Goal: Information Seeking & Learning: Learn about a topic

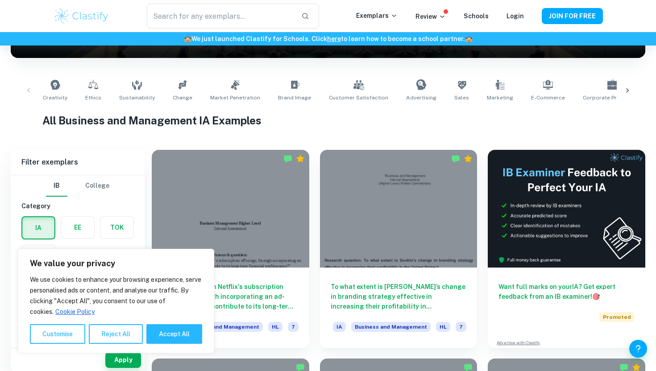
scroll to position [164, 0]
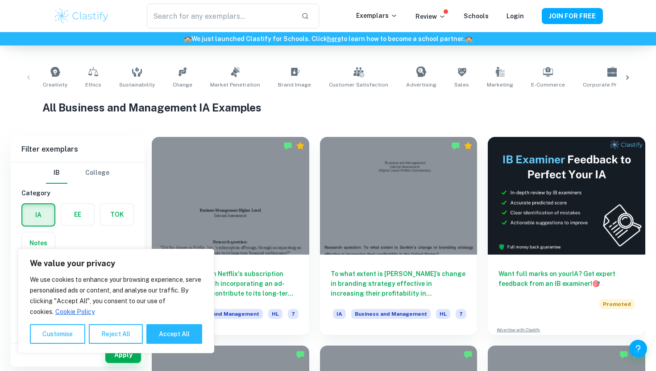
click at [359, 119] on div "All Business and Management IA Examples" at bounding box center [327, 110] width 571 height 20
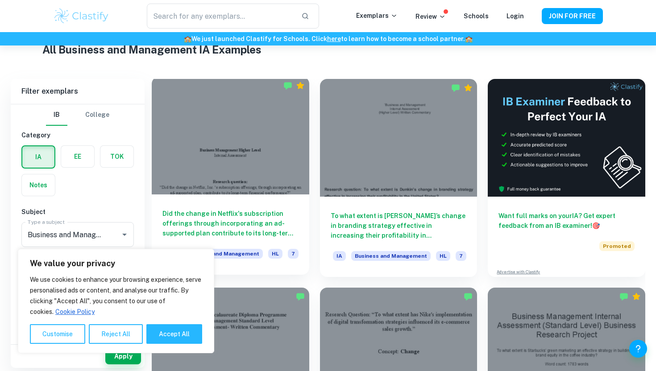
scroll to position [228, 0]
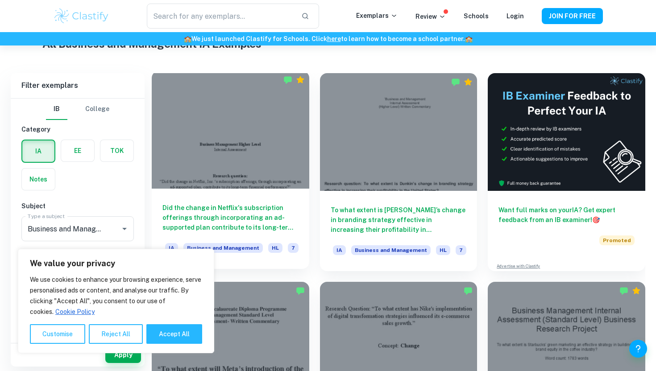
click at [257, 134] on div at bounding box center [231, 130] width 158 height 118
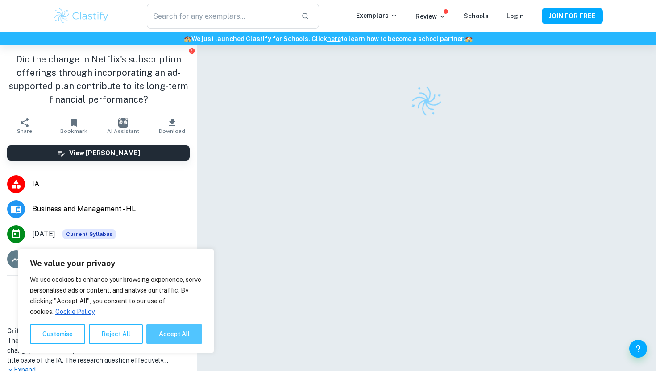
click at [179, 340] on button "Accept All" at bounding box center [174, 334] width 56 height 20
checkbox input "true"
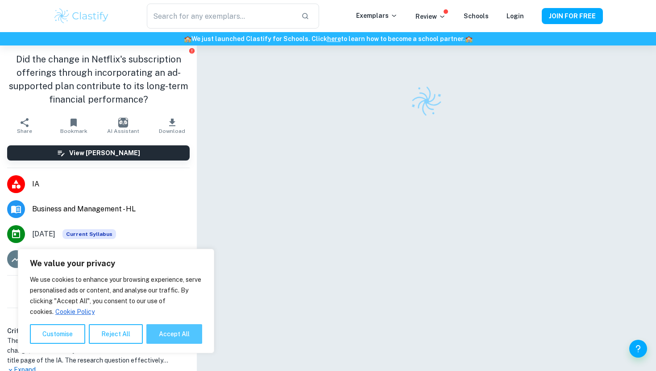
checkbox input "true"
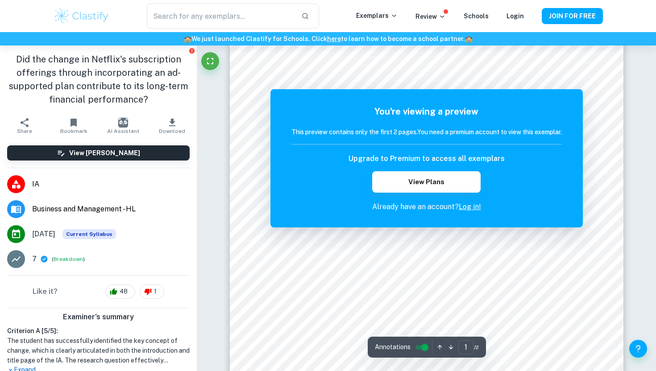
scroll to position [89, 0]
click at [470, 208] on link "Log in!" at bounding box center [470, 207] width 22 height 8
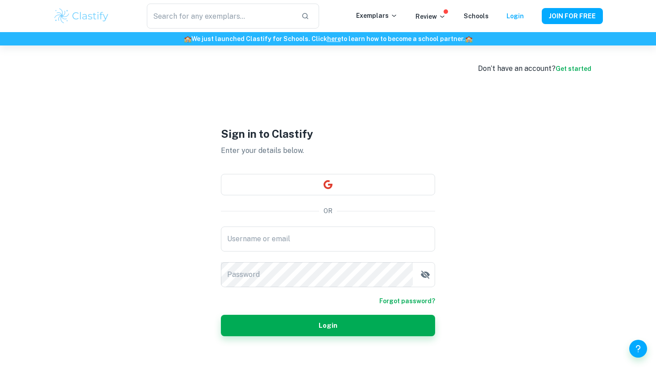
click at [575, 66] on link "Get started" at bounding box center [574, 68] width 36 height 7
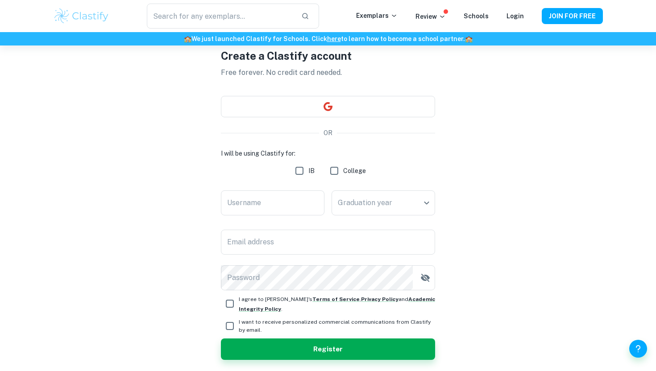
scroll to position [72, 0]
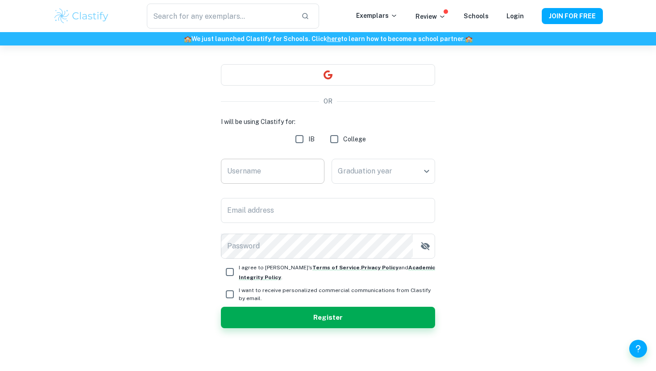
click at [289, 167] on input "Username" at bounding box center [273, 171] width 104 height 25
type input "[PERSON_NAME]"
click at [415, 170] on body "We value your privacy We use cookies to enhance your browsing experience, serve…" at bounding box center [328, 158] width 656 height 371
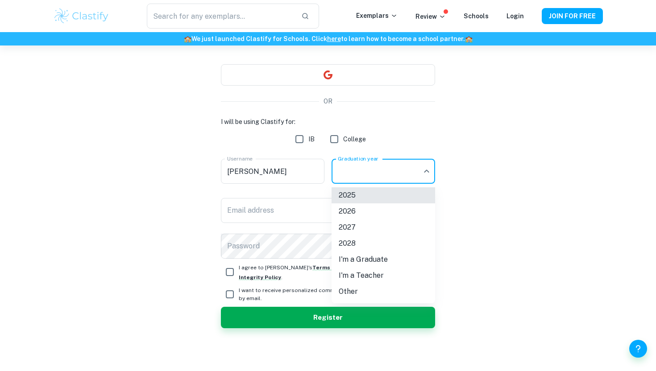
click at [378, 216] on li "2026" at bounding box center [384, 211] width 104 height 16
type input "2026"
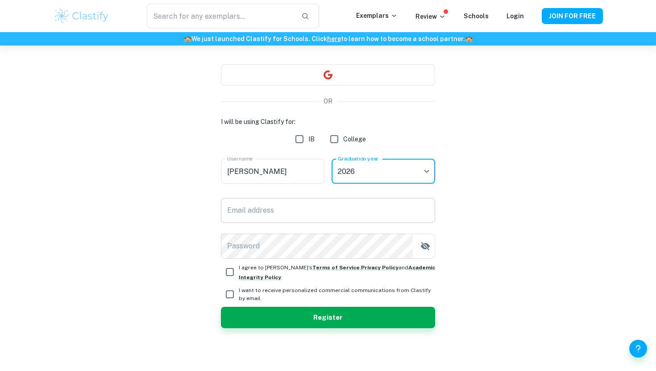
click at [296, 208] on input "Email address" at bounding box center [328, 210] width 214 height 25
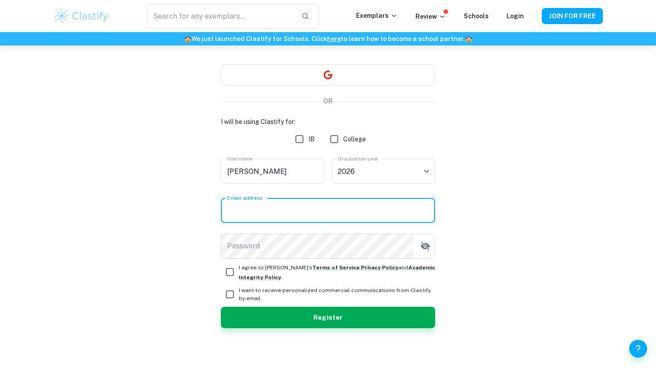
type input "[EMAIL_ADDRESS][DOMAIN_NAME]"
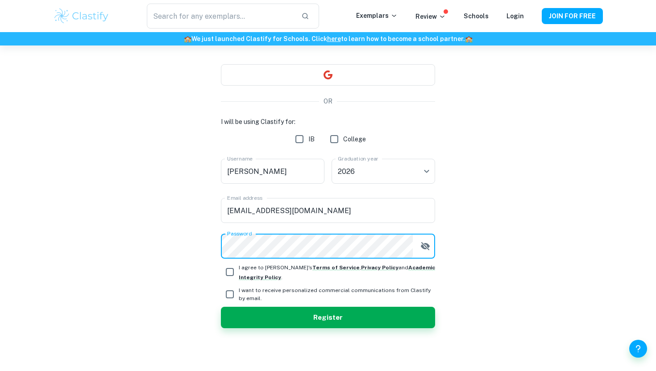
click at [229, 273] on input "I agree to [PERSON_NAME]'s Terms of Service , Privacy Policy and Academic Integ…" at bounding box center [230, 272] width 18 height 18
checkbox input "true"
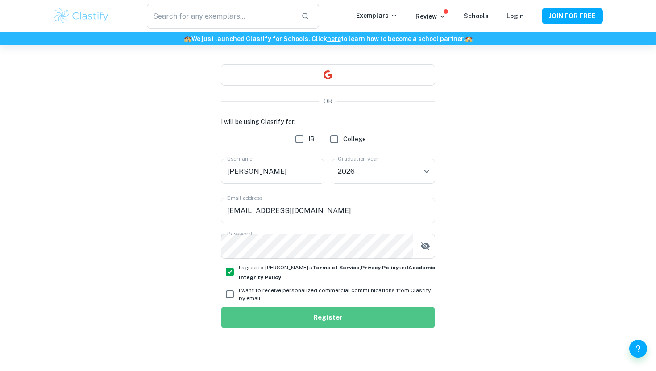
click at [248, 309] on button "Register" at bounding box center [328, 317] width 214 height 21
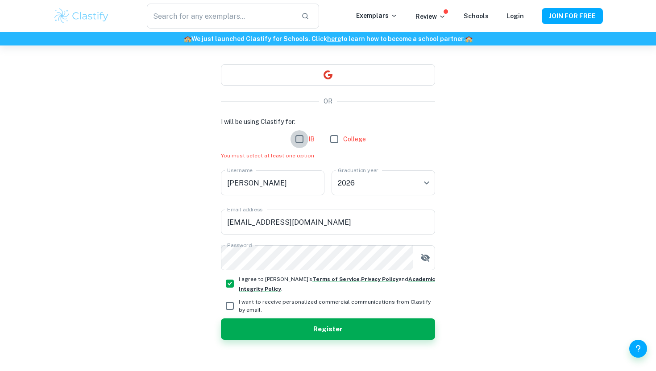
click at [296, 144] on input "IB" at bounding box center [300, 139] width 18 height 18
checkbox input "true"
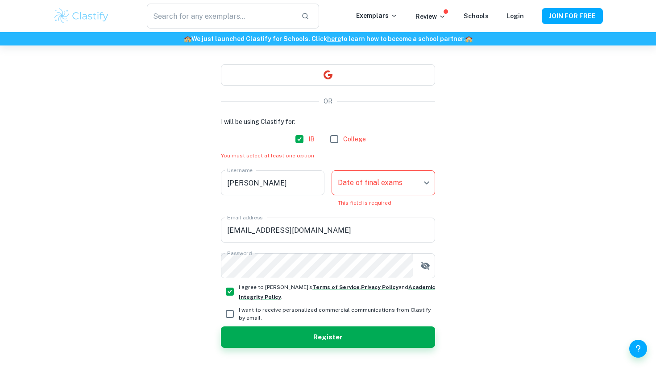
click at [384, 185] on body "We value your privacy We use cookies to enhance your browsing experience, serve…" at bounding box center [328, 158] width 656 height 371
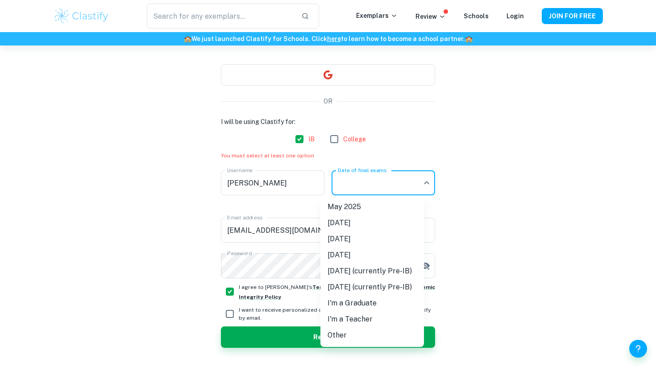
click at [392, 241] on li "[DATE]" at bounding box center [372, 239] width 104 height 16
type input "M26"
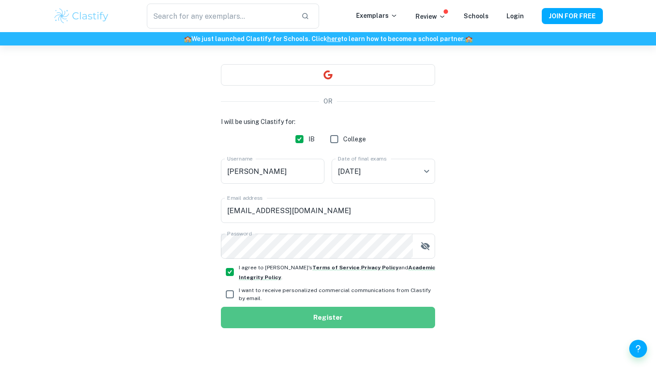
click at [357, 311] on button "Register" at bounding box center [328, 317] width 214 height 21
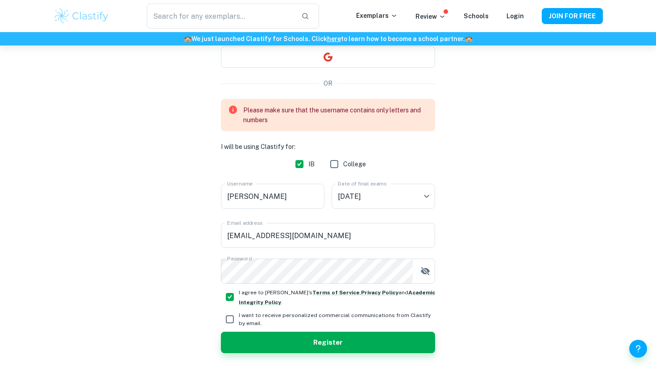
scroll to position [91, 0]
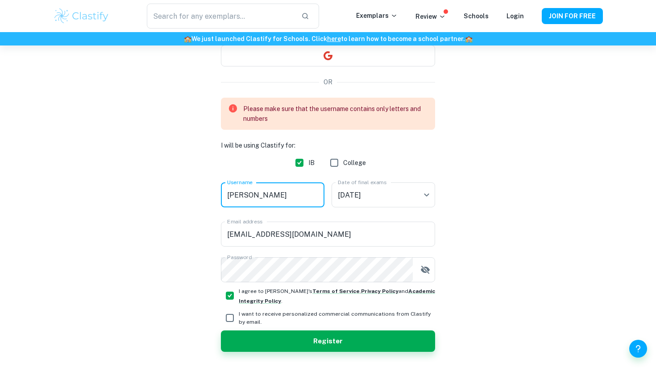
drag, startPoint x: 248, startPoint y: 196, endPoint x: 313, endPoint y: 196, distance: 65.6
click at [313, 196] on input "[PERSON_NAME]" at bounding box center [273, 195] width 104 height 25
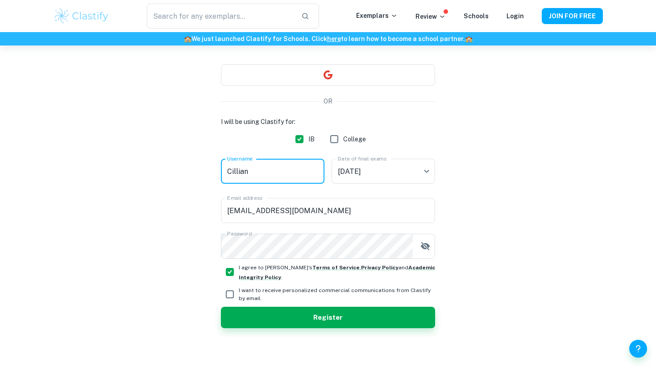
scroll to position [72, 0]
click at [291, 329] on div "Create a Clastify account Free forever. No credit card needed. OR I will be usi…" at bounding box center [328, 172] width 214 height 398
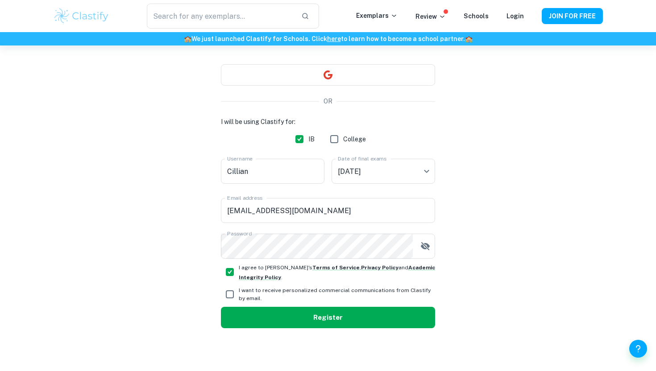
click at [309, 318] on button "Register" at bounding box center [328, 317] width 214 height 21
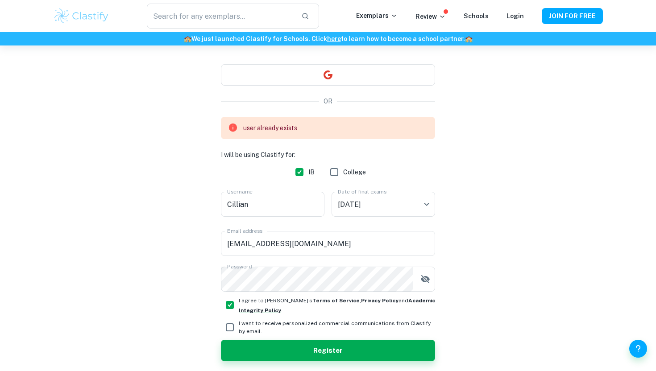
click at [476, 196] on div "Create a Clastify account Free forever. No credit card needed. OR user already …" at bounding box center [328, 188] width 550 height 431
click at [247, 205] on input "Cillian" at bounding box center [273, 204] width 104 height 25
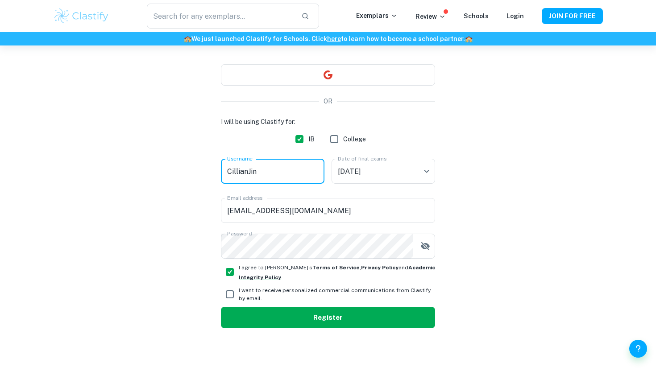
type input "CillianJin"
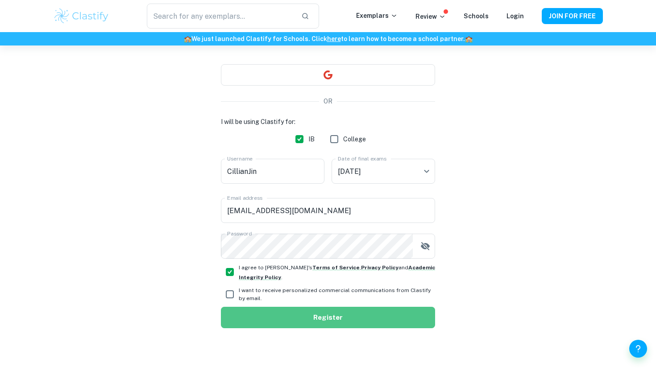
click at [305, 316] on button "Register" at bounding box center [328, 317] width 214 height 21
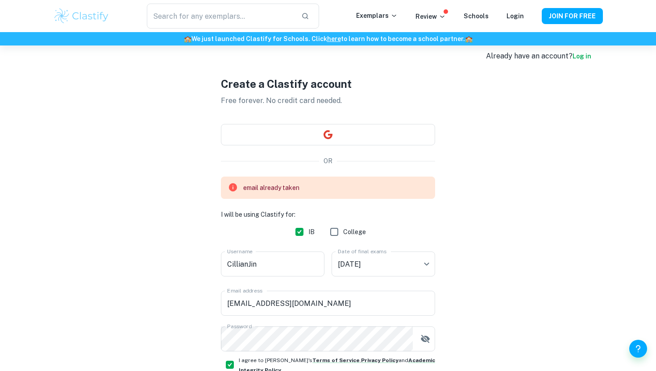
scroll to position [0, 0]
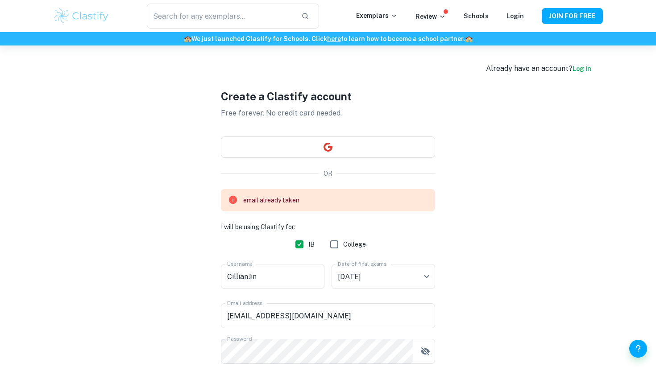
click at [581, 68] on link "Log in" at bounding box center [582, 68] width 19 height 7
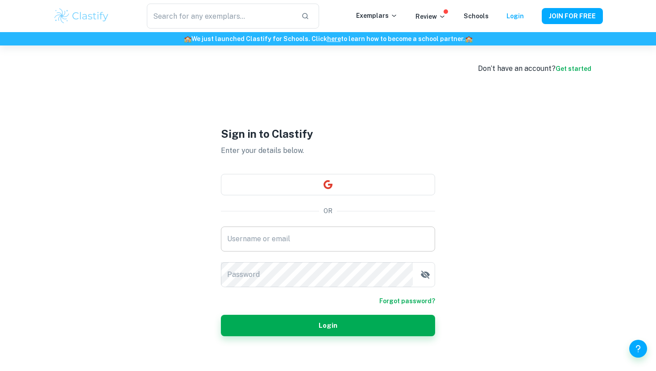
click at [305, 238] on input "Username or email" at bounding box center [328, 239] width 214 height 25
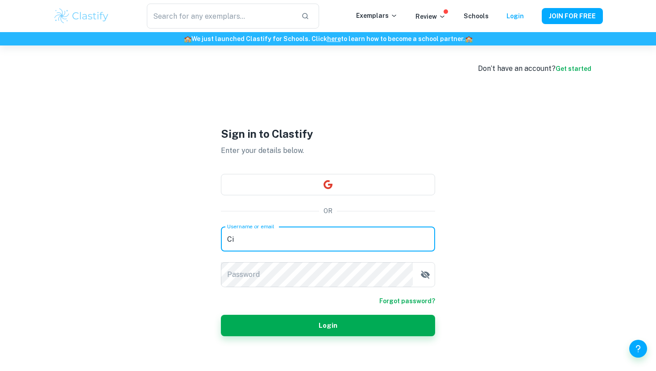
type input "C"
type input "[EMAIL_ADDRESS][DOMAIN_NAME]"
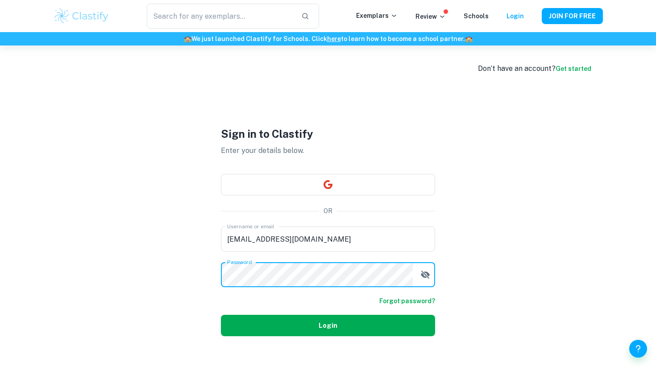
click at [267, 324] on button "Login" at bounding box center [328, 325] width 214 height 21
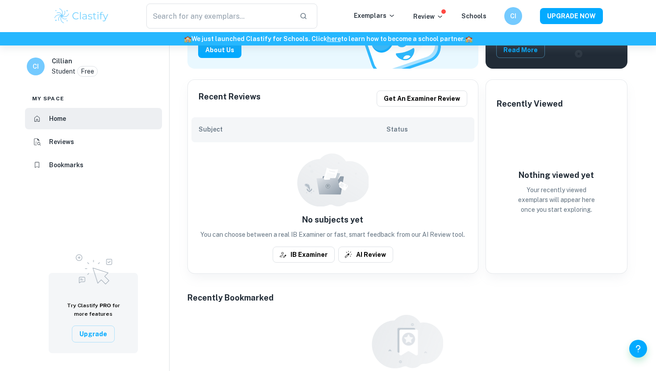
scroll to position [234, 0]
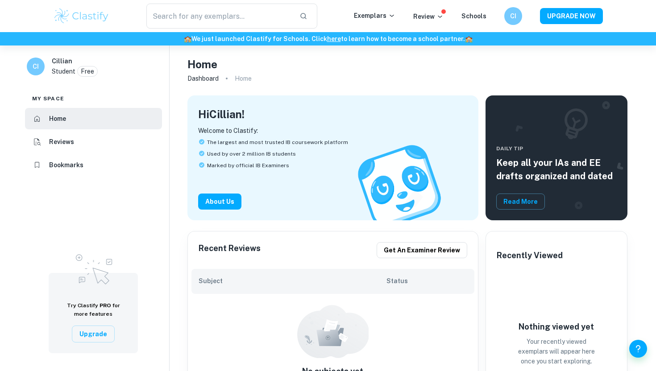
click at [90, 134] on li "Reviews" at bounding box center [93, 141] width 137 height 21
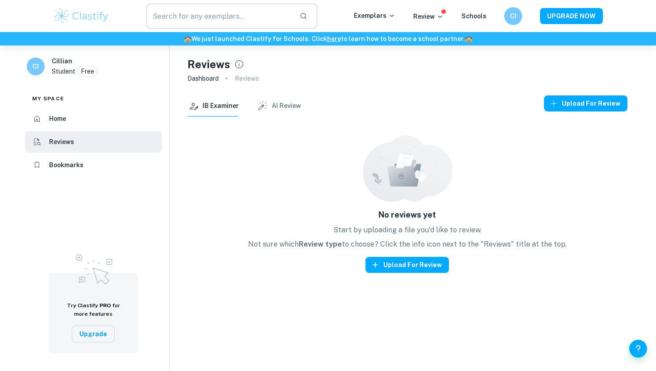
click at [199, 20] on input "text" at bounding box center [219, 16] width 146 height 25
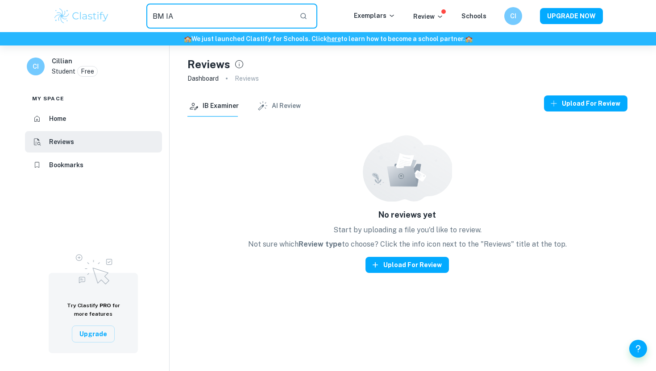
type input "BM IA"
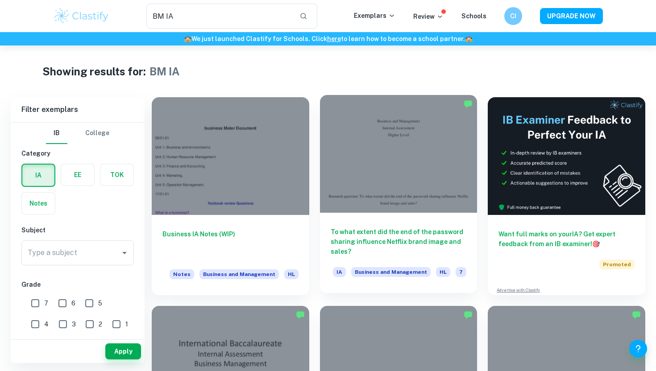
click at [417, 185] on div at bounding box center [399, 154] width 158 height 118
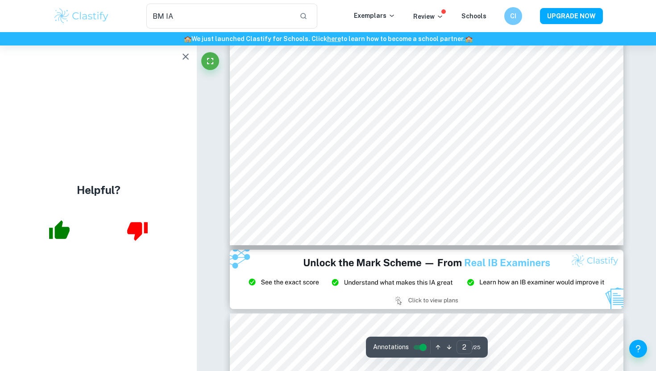
scroll to position [996, 0]
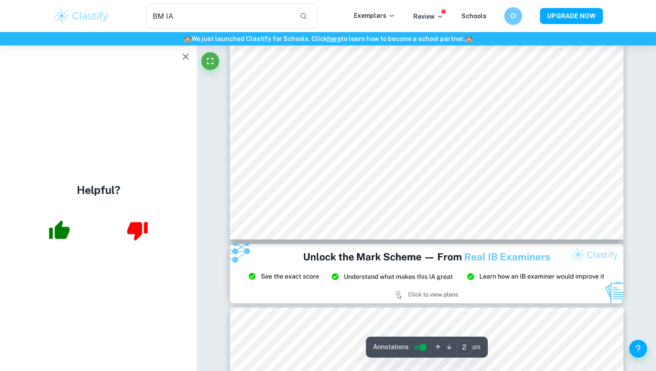
click at [182, 54] on icon "button" at bounding box center [185, 56] width 11 height 11
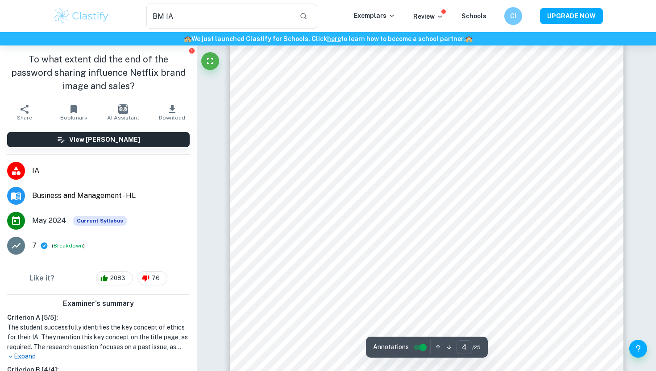
scroll to position [1805, 0]
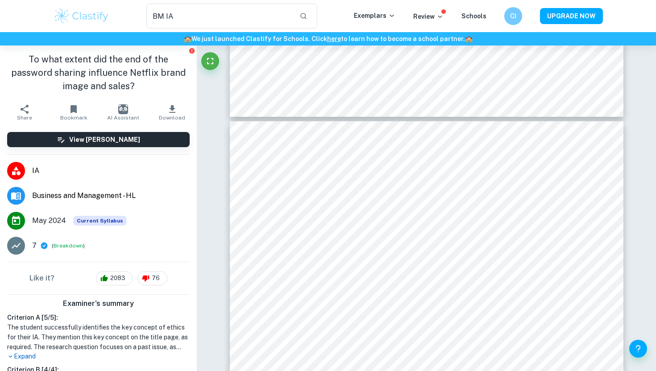
type input "3"
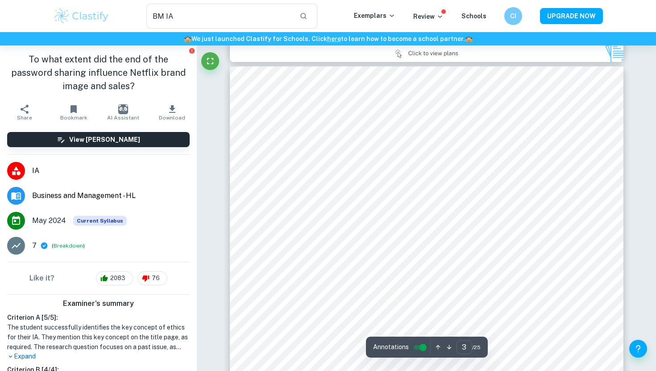
scroll to position [1190, 0]
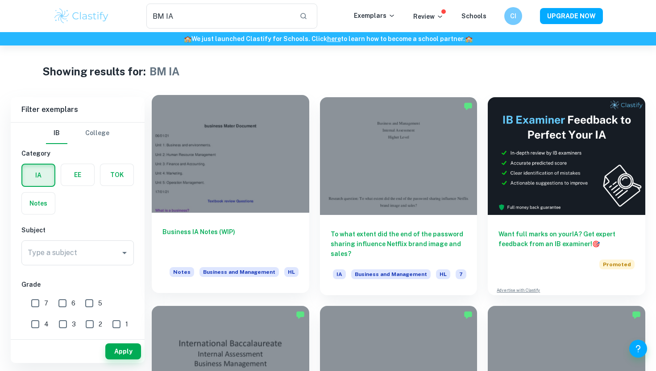
click at [232, 194] on div at bounding box center [231, 154] width 158 height 118
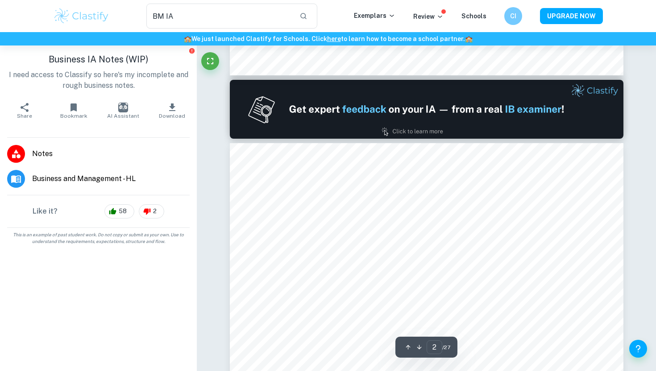
scroll to position [569, 0]
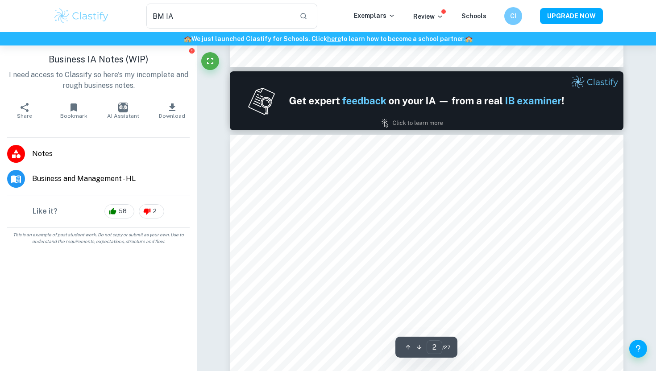
type input "1"
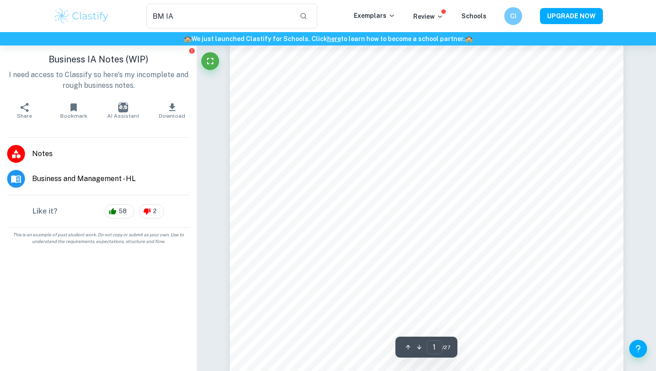
scroll to position [214, 0]
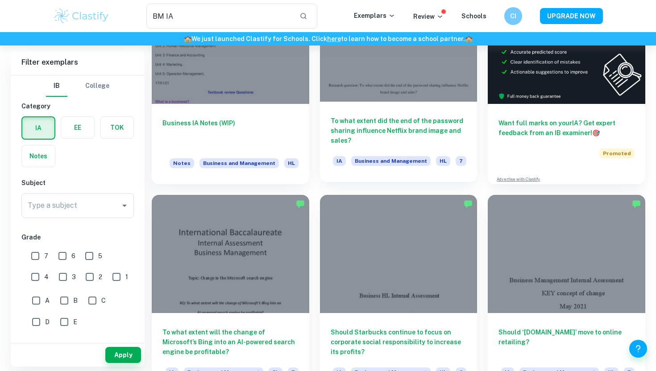
scroll to position [125, 0]
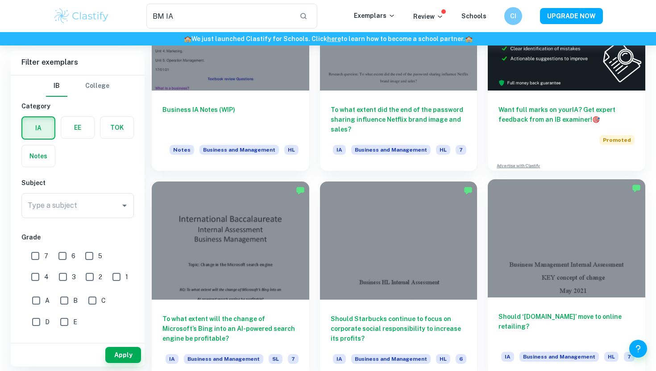
click at [597, 247] on div at bounding box center [567, 238] width 158 height 118
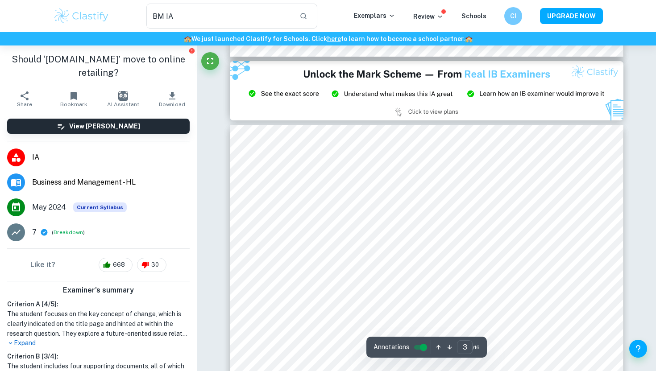
type input "2"
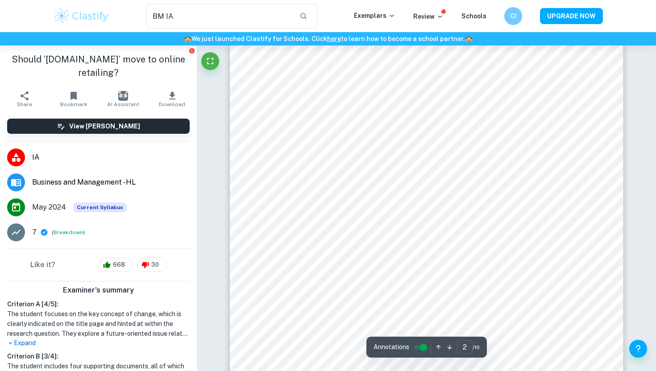
scroll to position [564, 0]
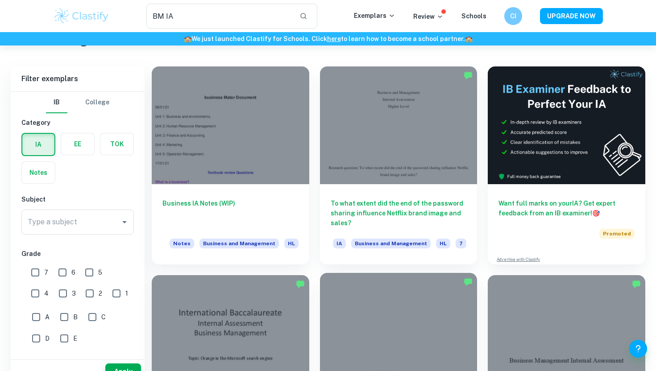
scroll to position [7, 0]
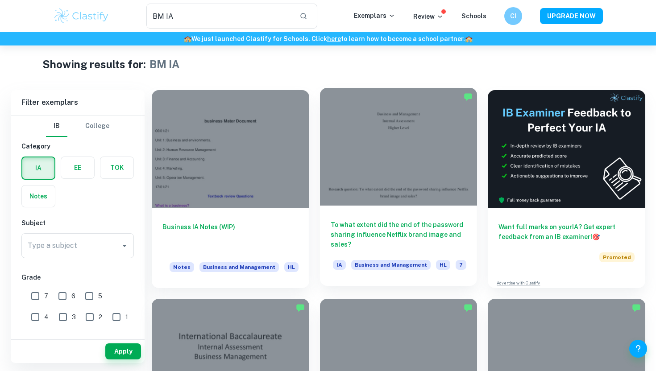
click at [386, 142] on div at bounding box center [399, 147] width 158 height 118
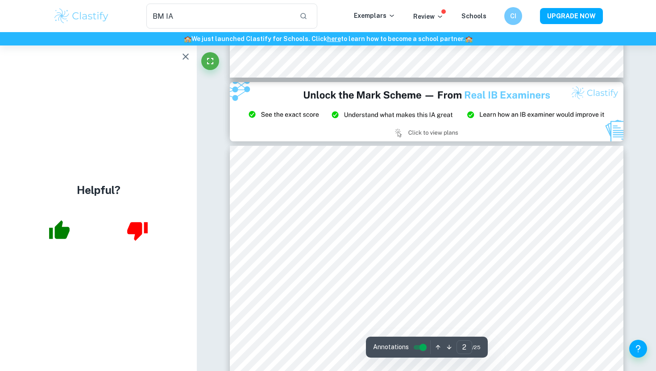
type input "3"
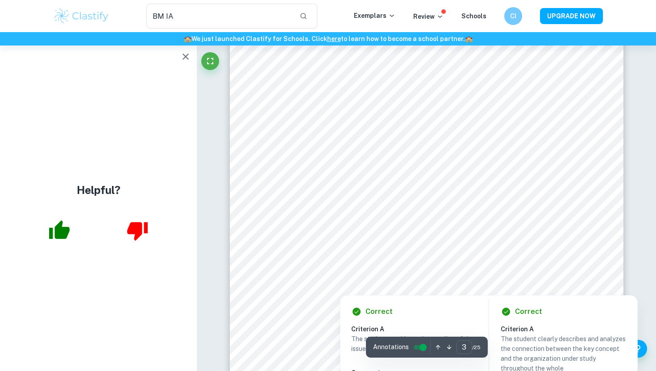
scroll to position [1311, 0]
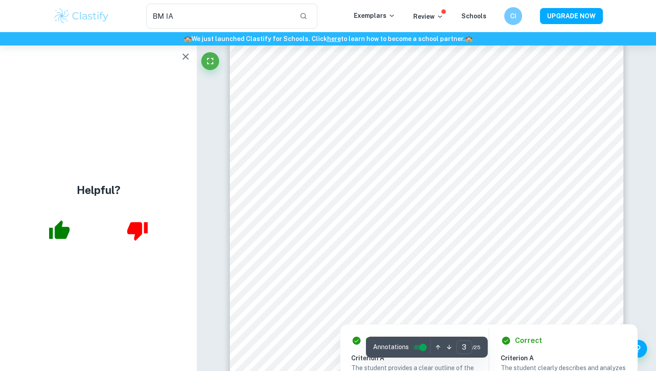
click at [408, 241] on div at bounding box center [426, 235] width 299 height 19
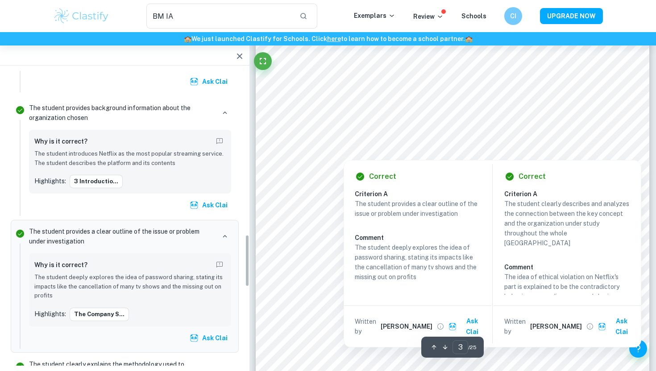
scroll to position [922, 0]
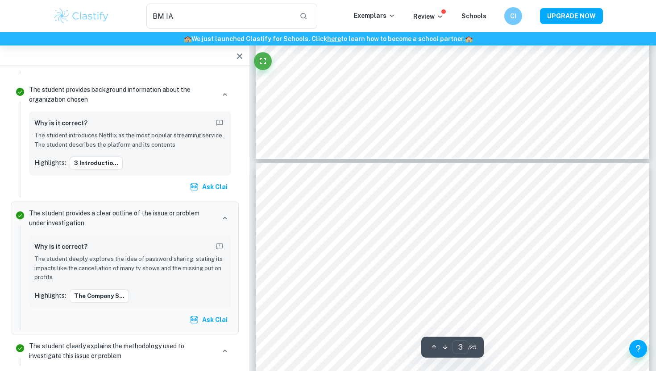
type input "4"
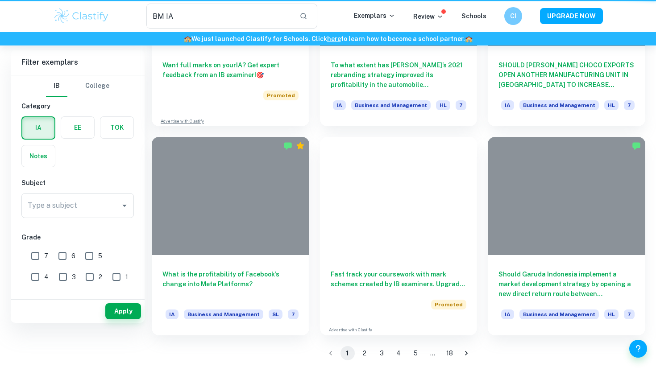
scroll to position [7, 0]
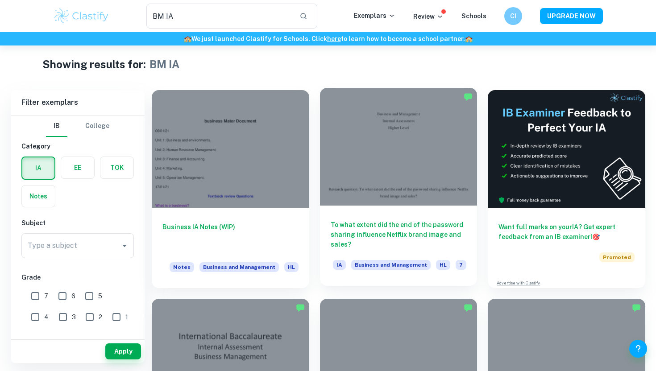
click at [390, 152] on div at bounding box center [399, 147] width 158 height 118
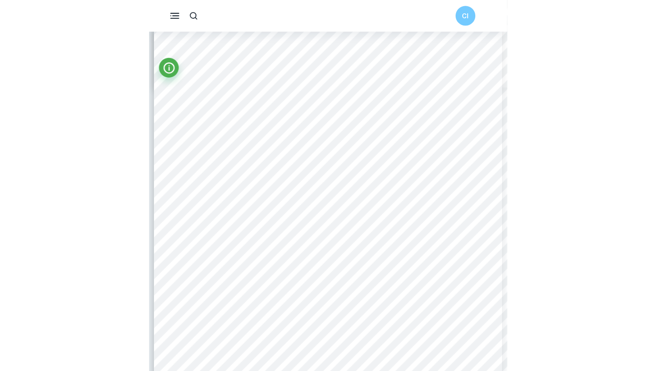
scroll to position [1027, 0]
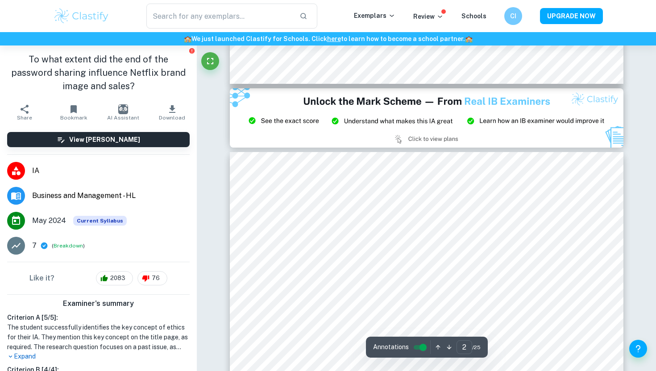
type input "3"
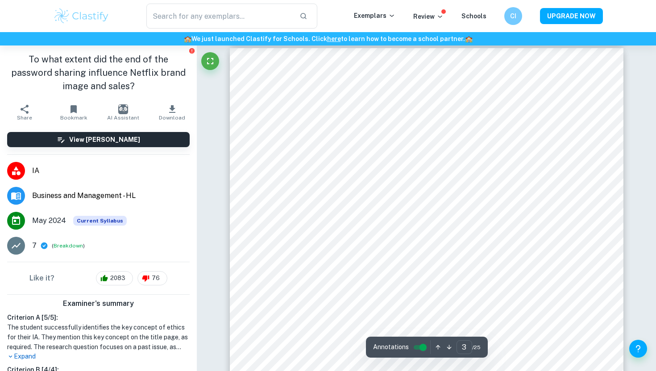
scroll to position [1254, 0]
click at [424, 347] on input "controlled" at bounding box center [423, 347] width 32 height 11
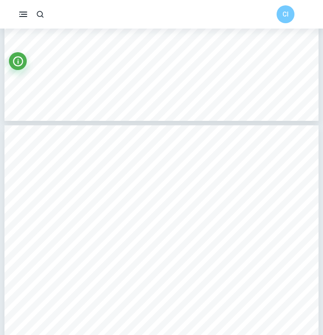
scroll to position [1138, 0]
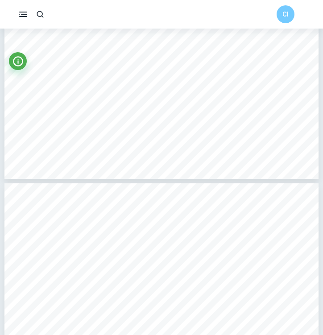
type input "4"
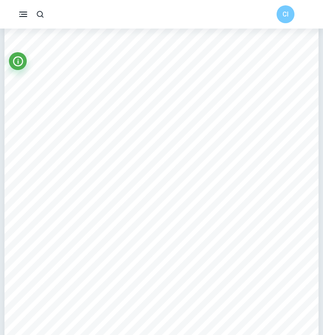
scroll to position [1445, 0]
